Goal: Task Accomplishment & Management: Use online tool/utility

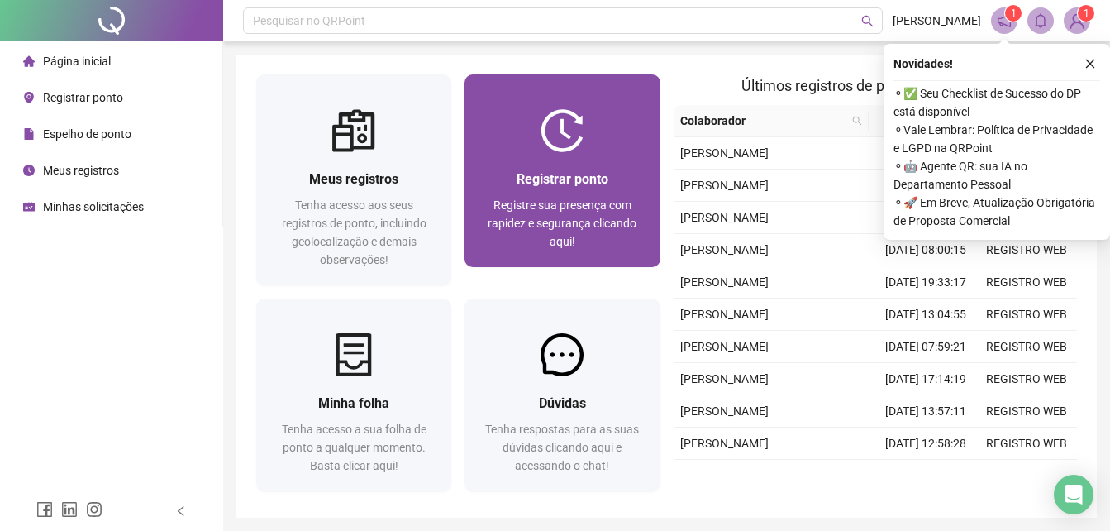
click at [550, 212] on div "Registre sua presença com rapidez e segurança clicando aqui!" at bounding box center [561, 223] width 155 height 55
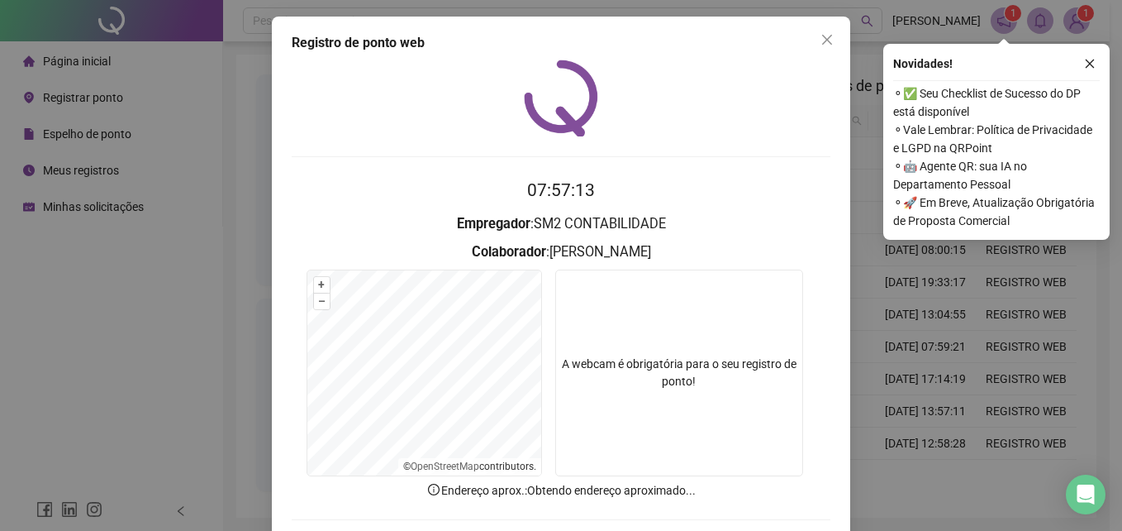
scroll to position [79, 0]
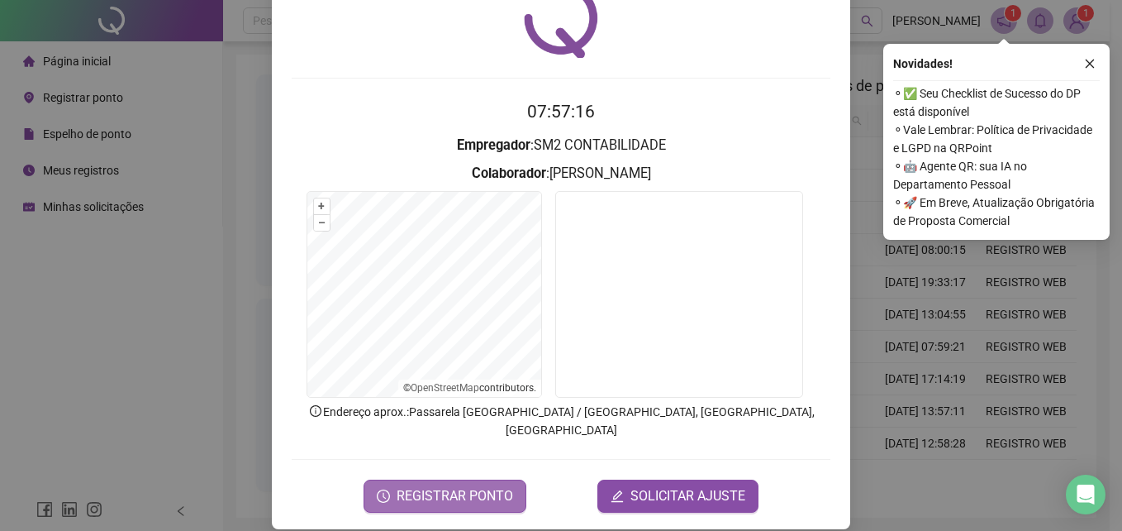
click at [502, 479] on button "REGISTRAR PONTO" at bounding box center [445, 495] width 163 height 33
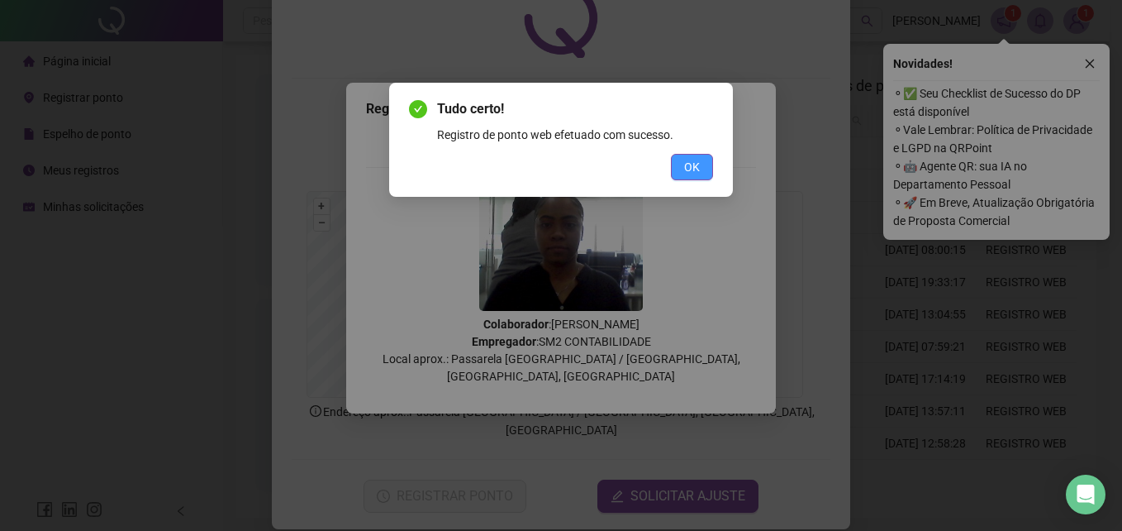
click at [690, 164] on span "OK" at bounding box center [692, 167] width 16 height 18
